Goal: Task Accomplishment & Management: Manage account settings

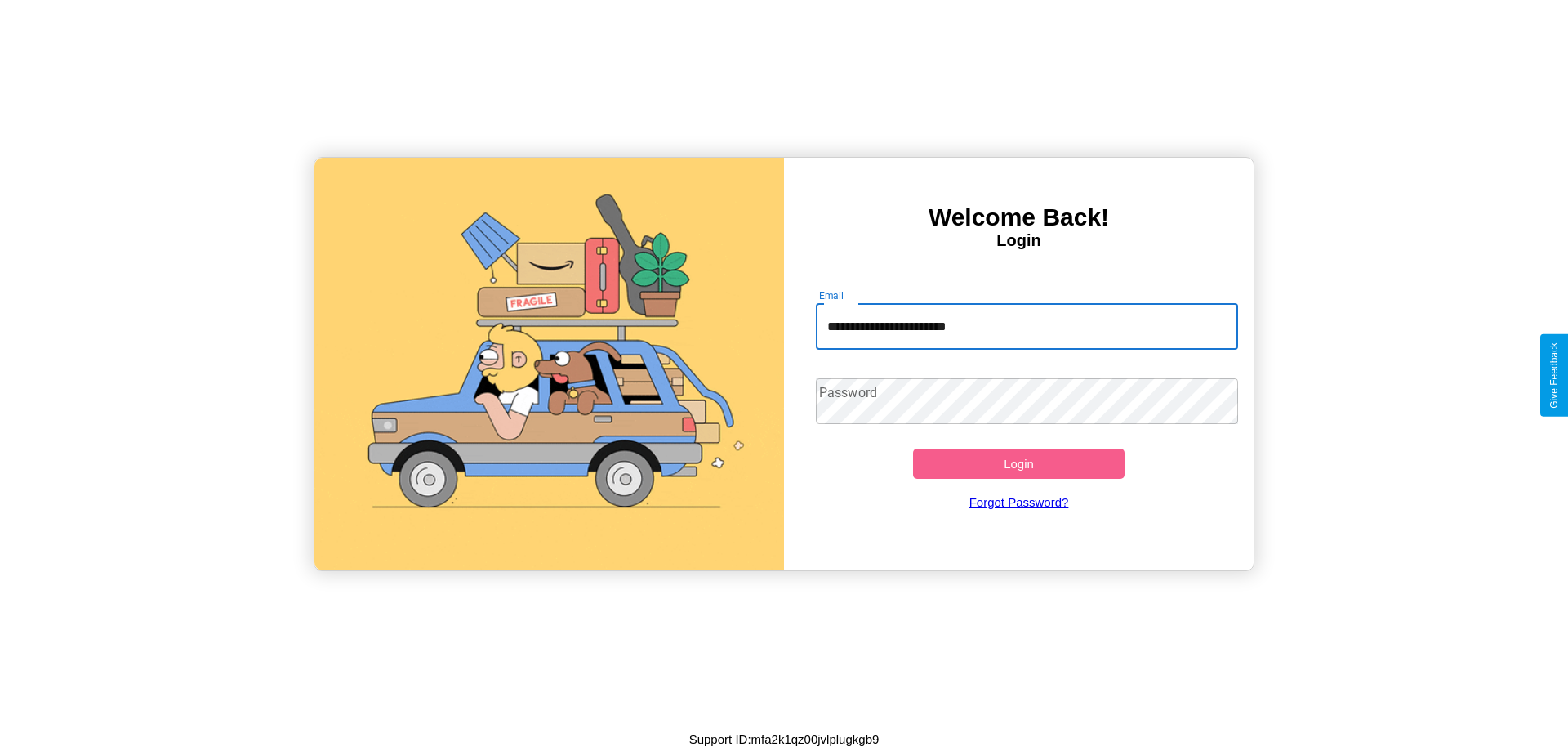
type input "**********"
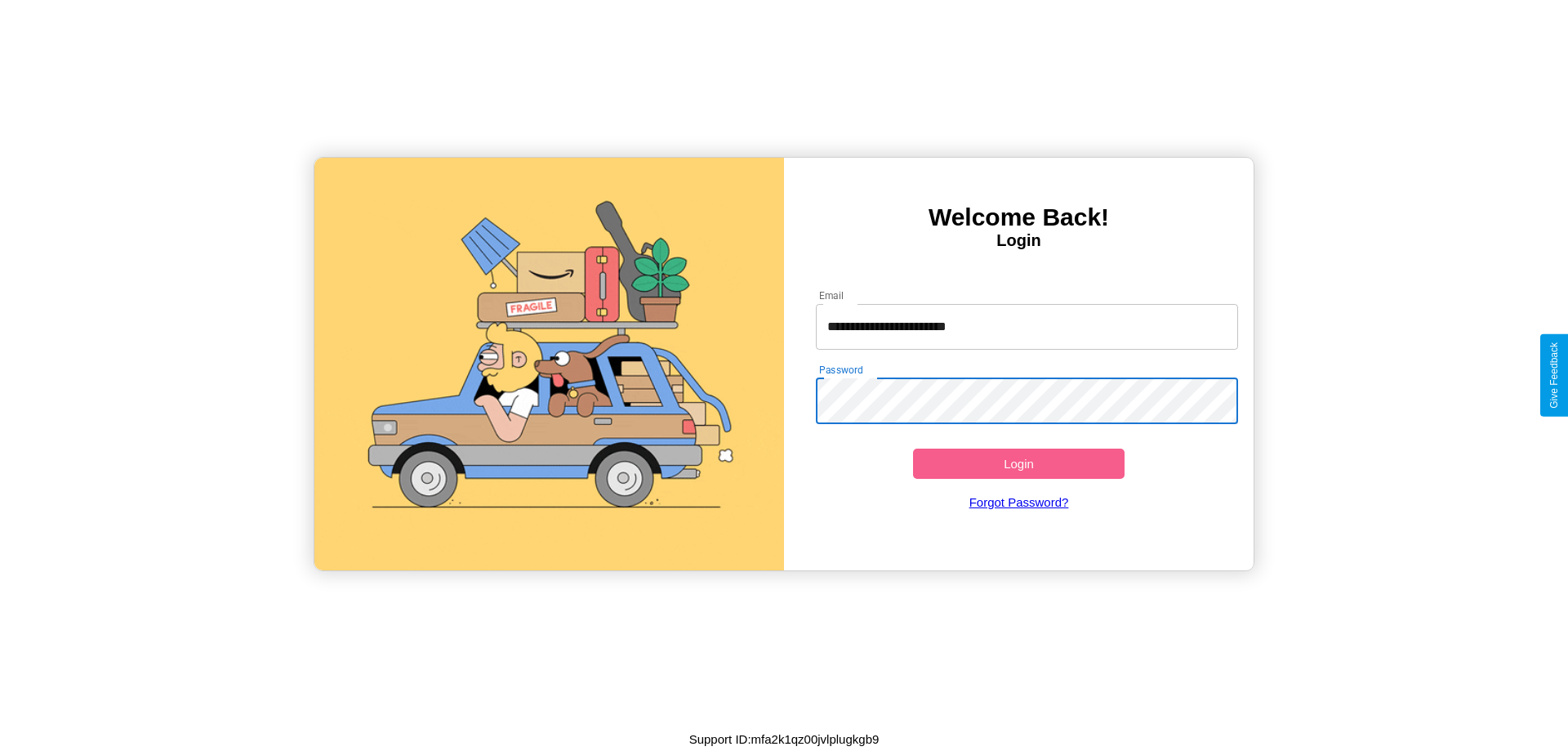
click at [1019, 464] on button "Login" at bounding box center [1019, 464] width 211 height 30
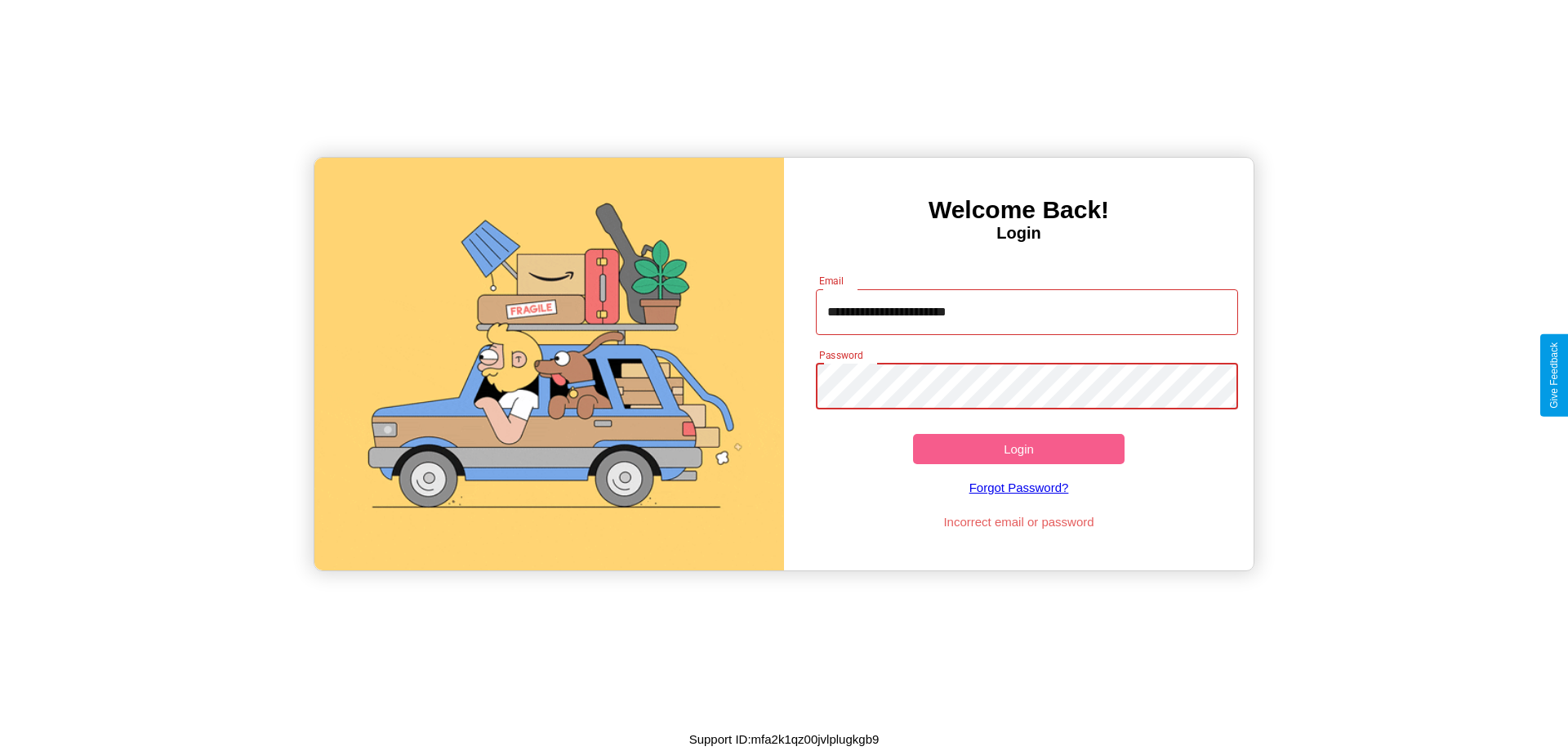
click at [1019, 448] on button "Login" at bounding box center [1019, 449] width 211 height 30
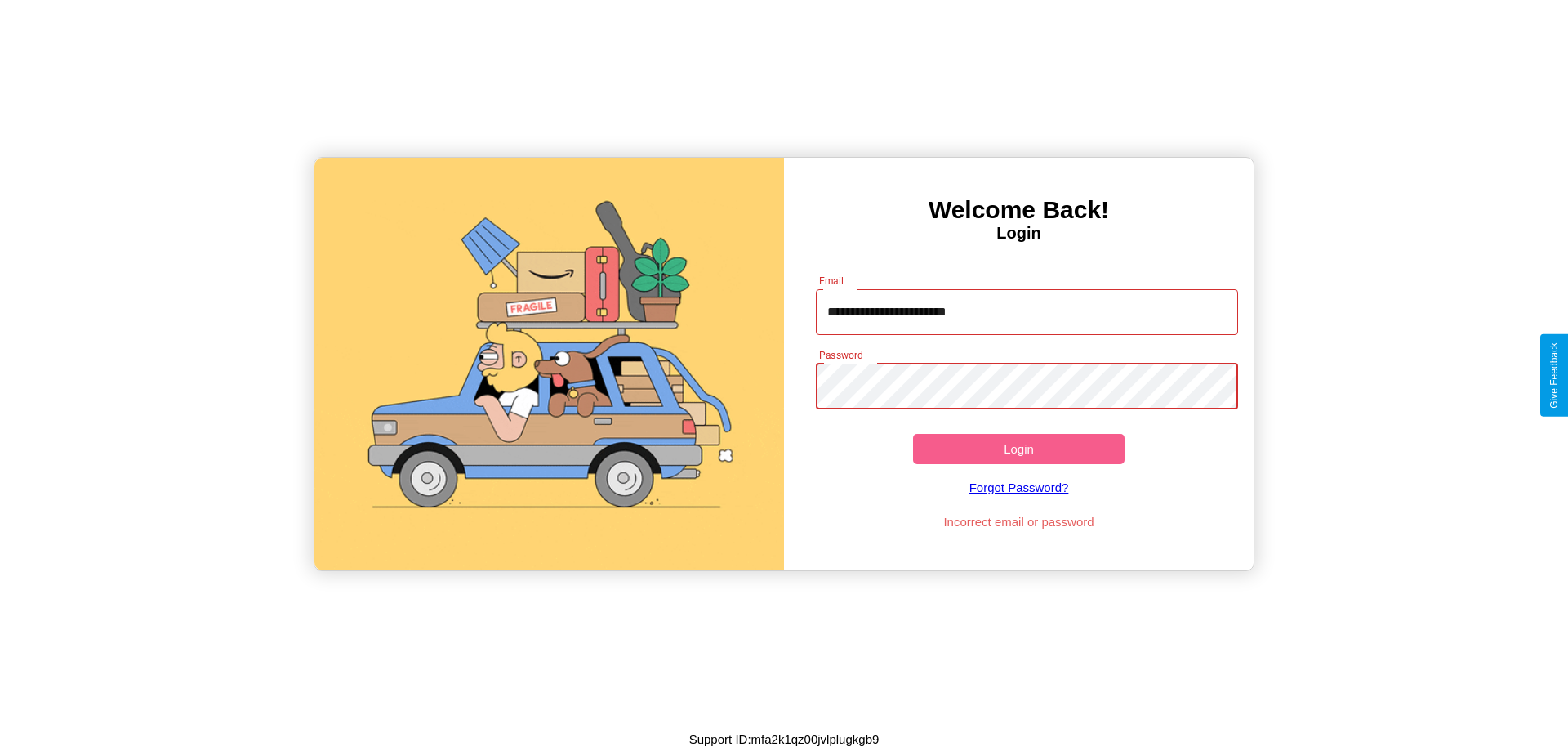
click at [1019, 448] on button "Login" at bounding box center [1019, 449] width 211 height 30
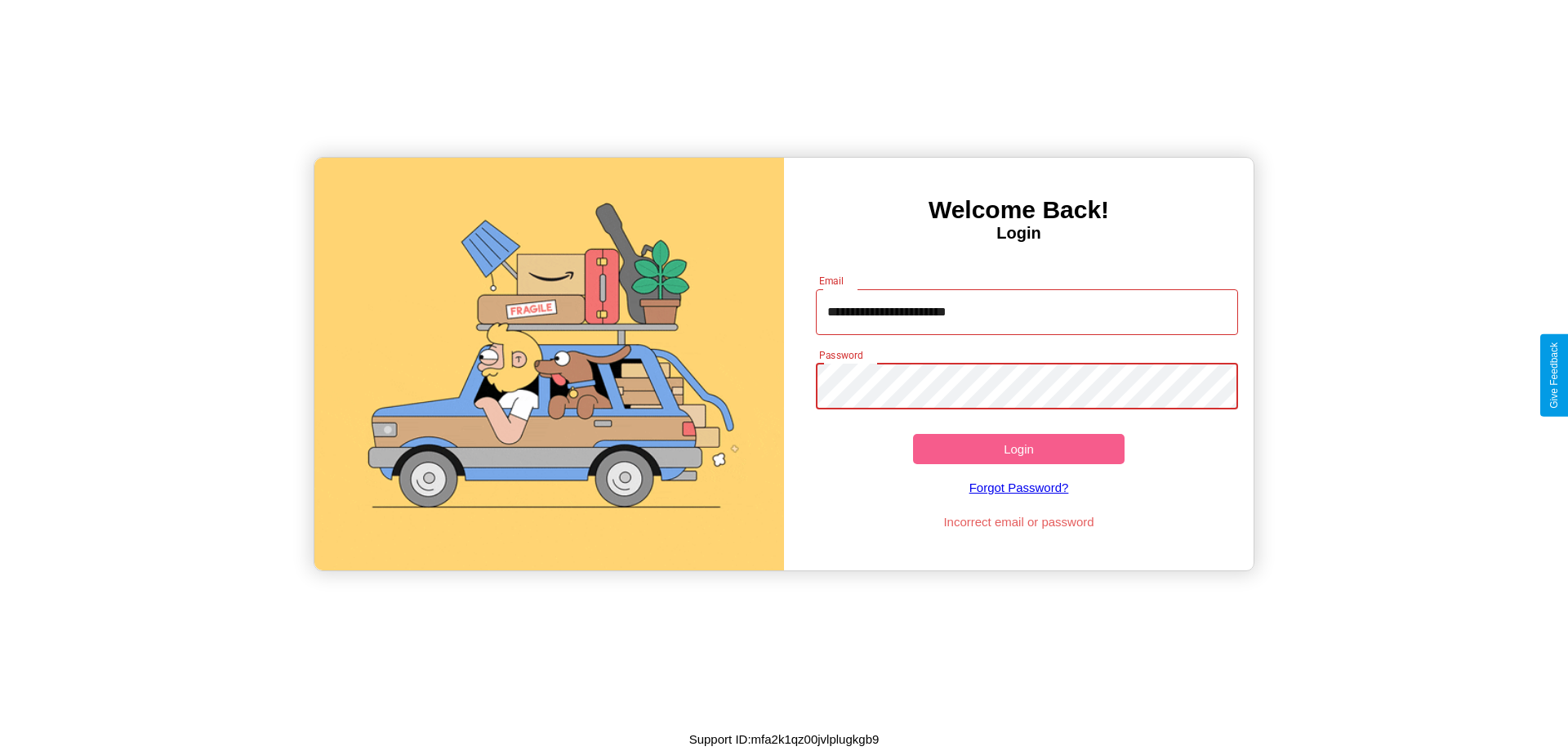
click at [1019, 448] on button "Login" at bounding box center [1019, 449] width 211 height 30
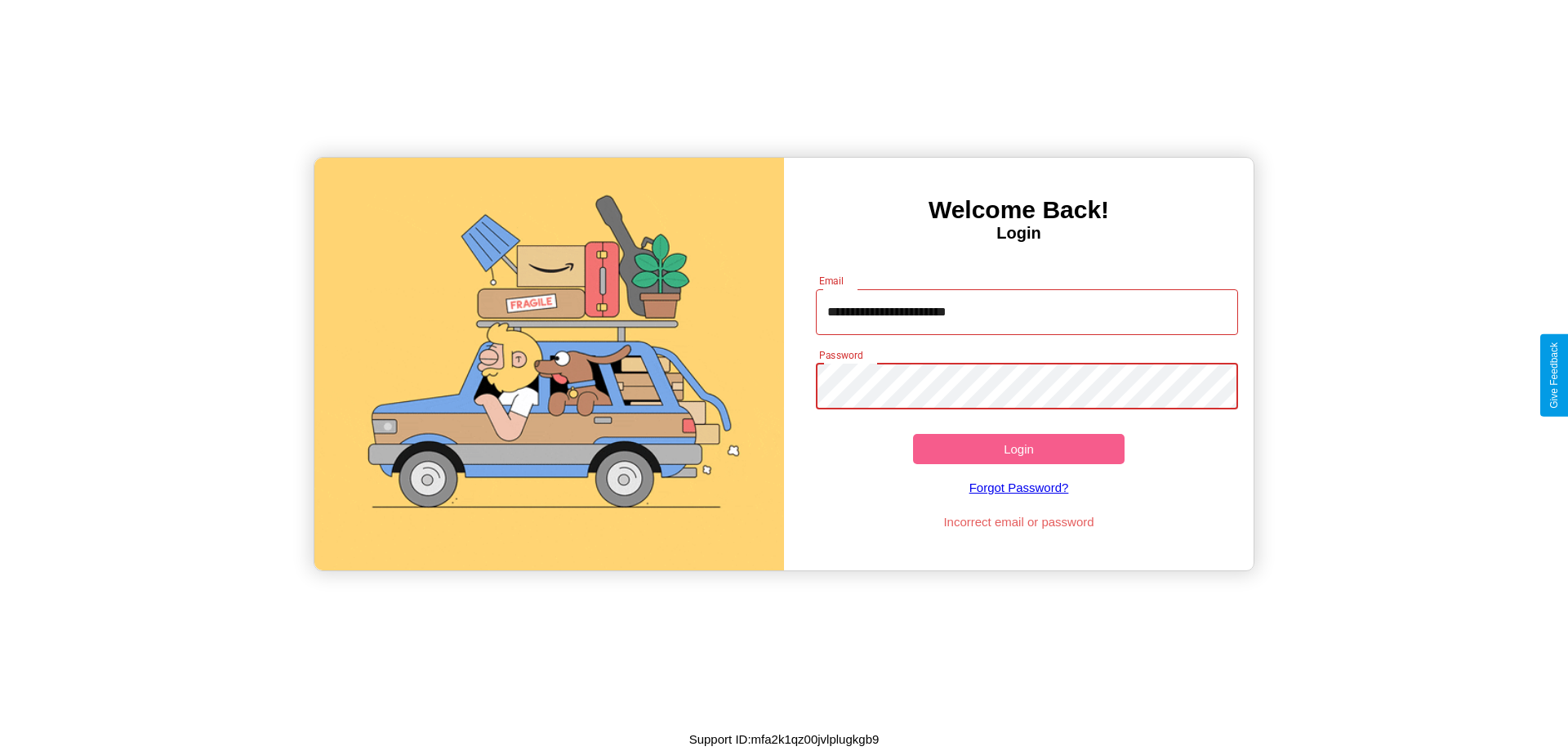
click at [1019, 448] on button "Login" at bounding box center [1019, 449] width 211 height 30
